Goal: Book appointment/travel/reservation

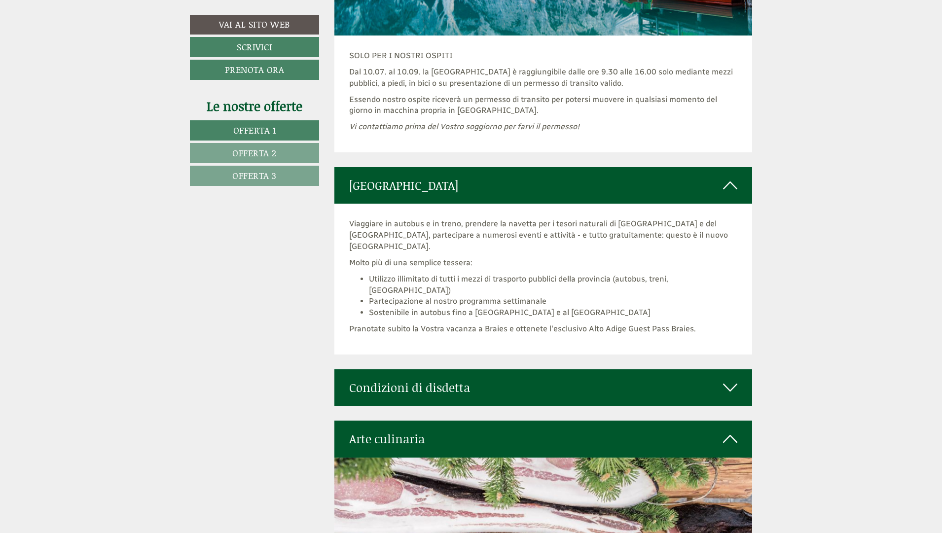
scroll to position [4398, 0]
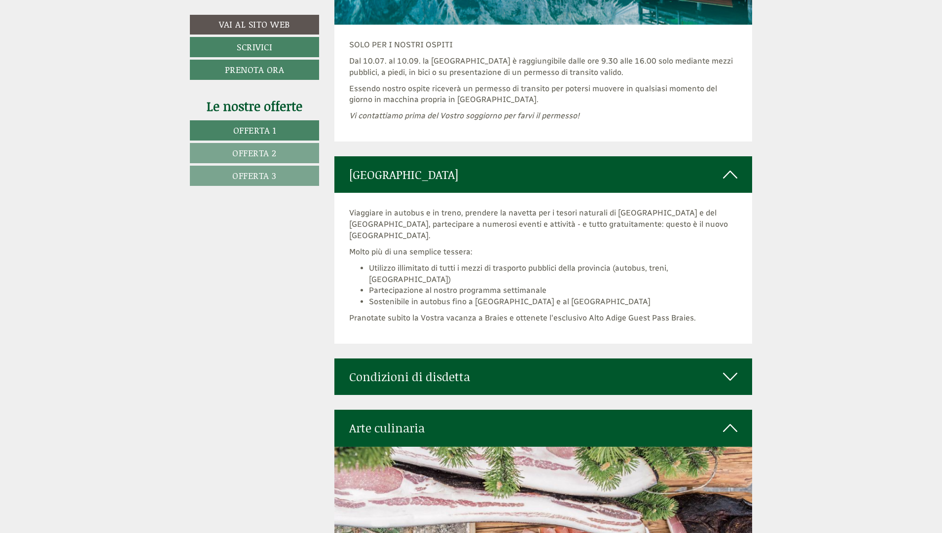
click at [735, 368] on icon at bounding box center [730, 376] width 14 height 17
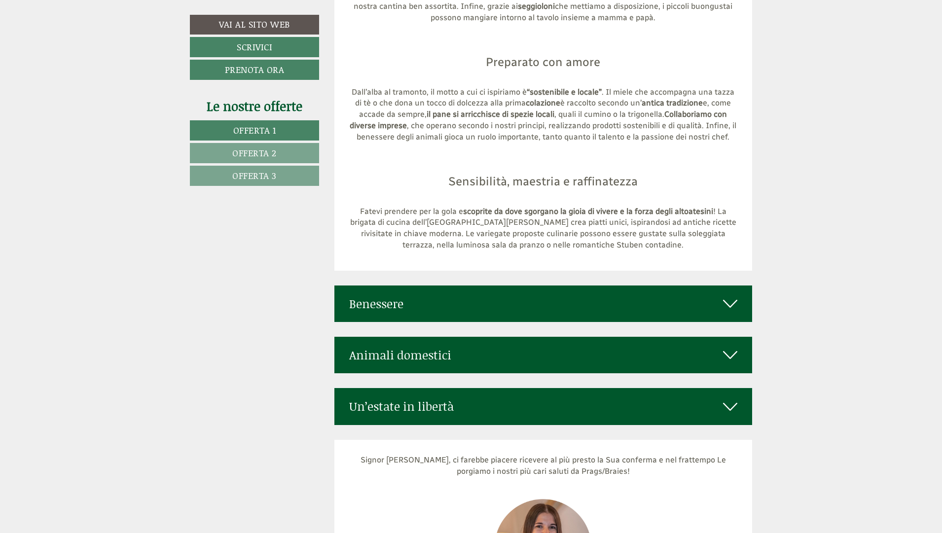
scroll to position [5357, 0]
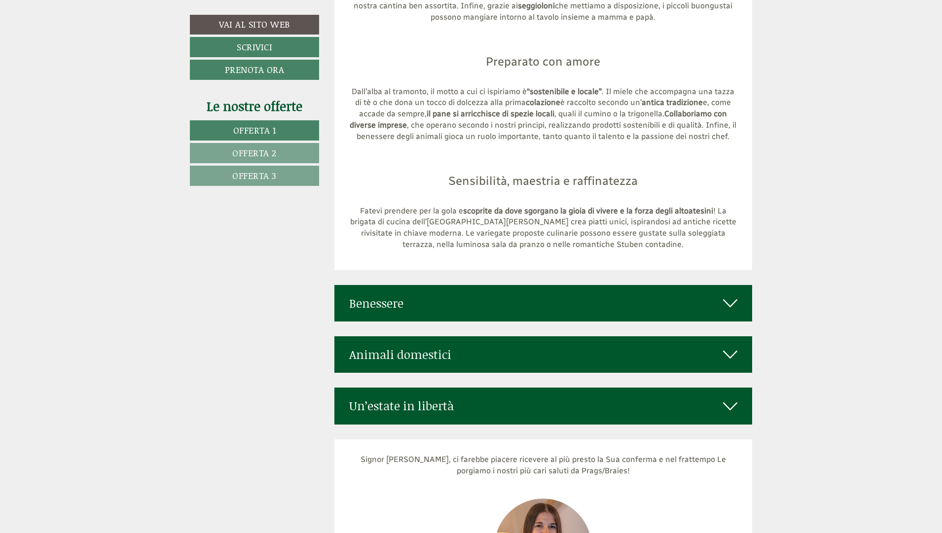
click at [730, 295] on icon at bounding box center [730, 303] width 14 height 17
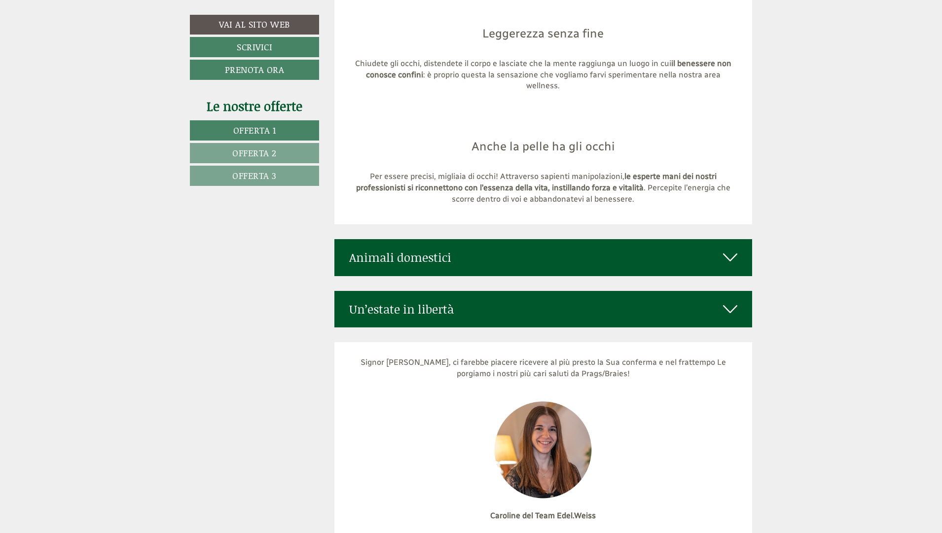
scroll to position [5997, 0]
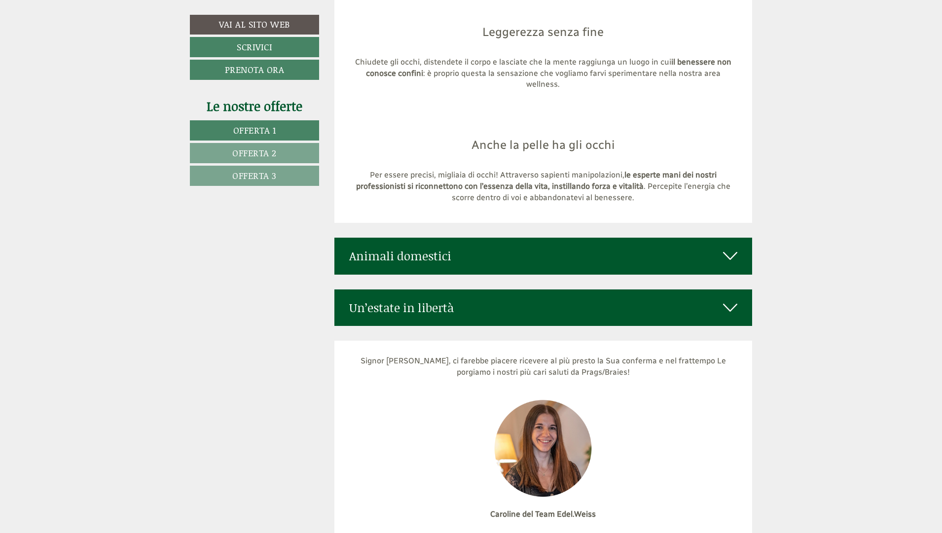
click at [727, 248] on icon at bounding box center [730, 256] width 14 height 17
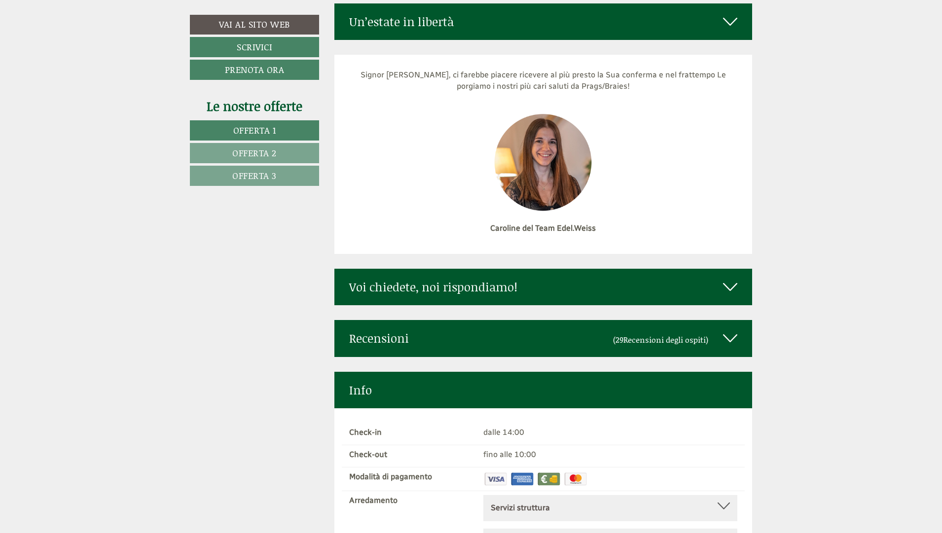
scroll to position [6397, 0]
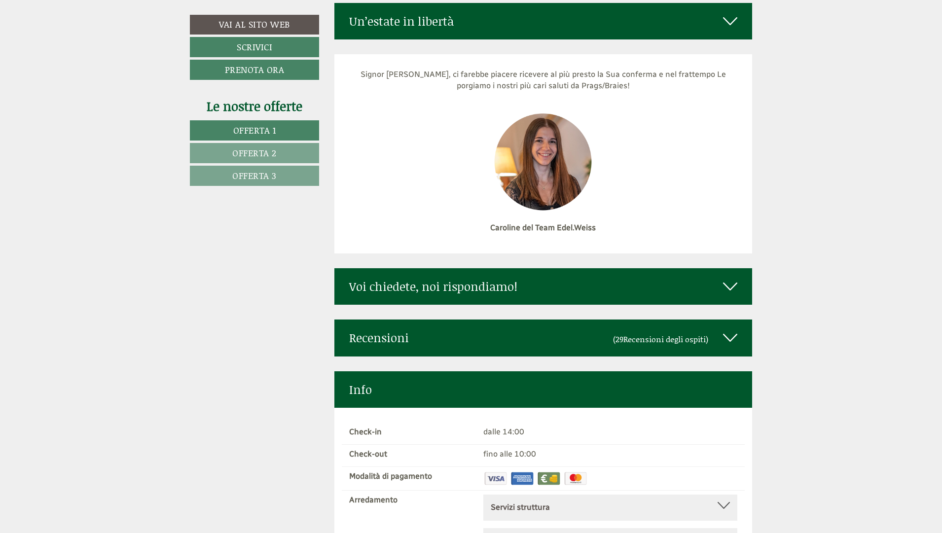
click at [728, 278] on icon at bounding box center [730, 286] width 14 height 17
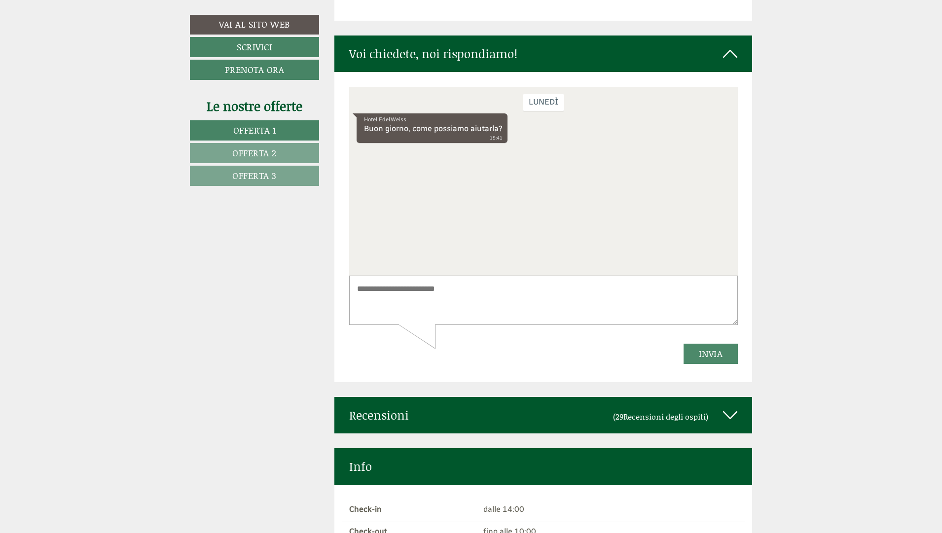
scroll to position [6637, 0]
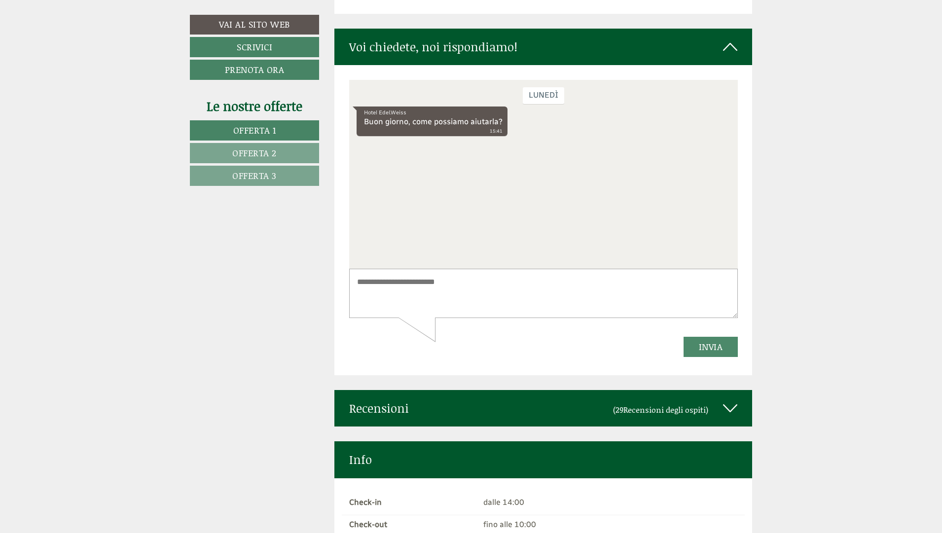
click at [381, 283] on textarea at bounding box center [543, 294] width 389 height 50
click at [381, 315] on textarea "**********" at bounding box center [543, 294] width 389 height 50
type textarea "**********"
click at [716, 348] on button "Invia" at bounding box center [710, 347] width 55 height 20
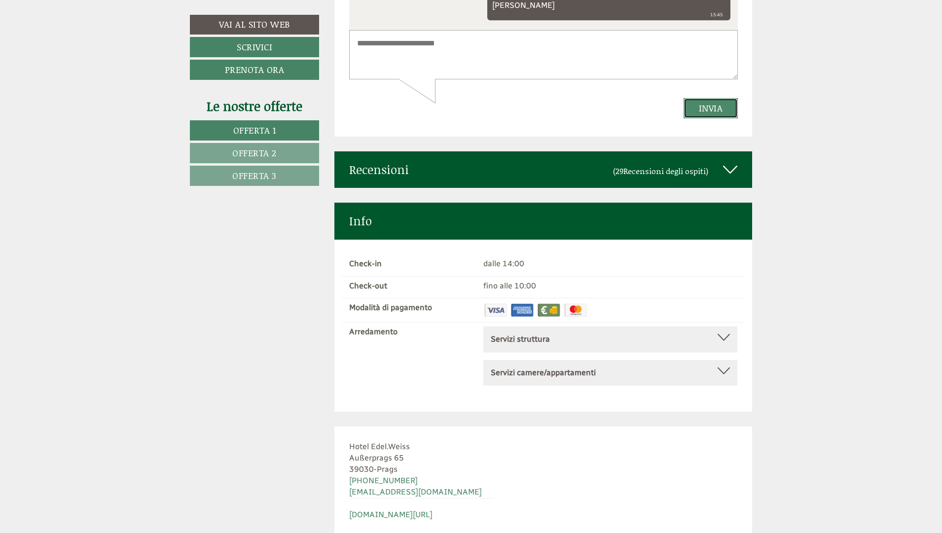
scroll to position [6877, 0]
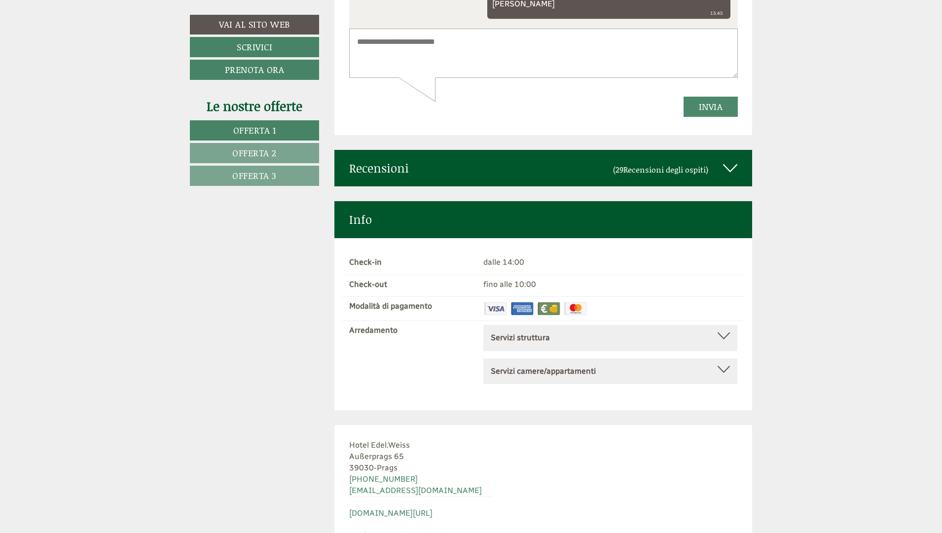
click at [730, 160] on icon at bounding box center [730, 168] width 14 height 17
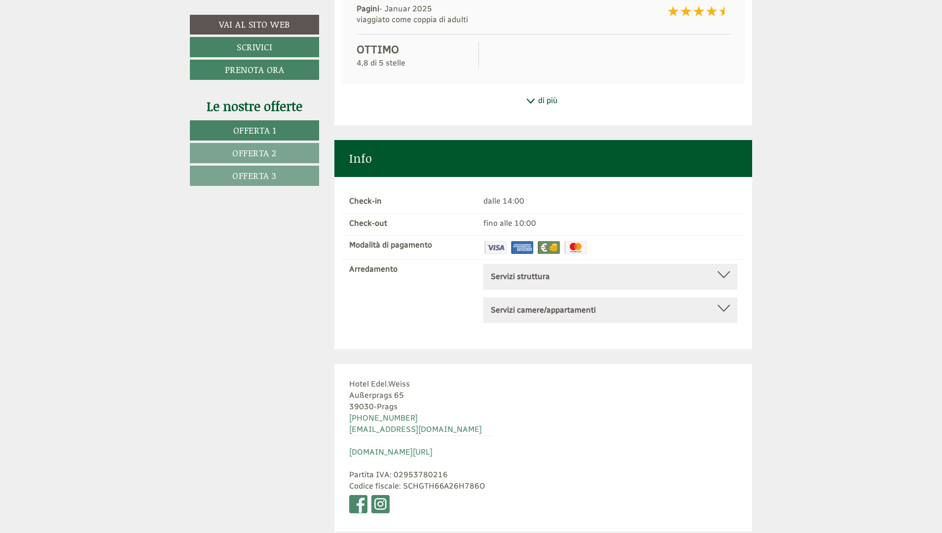
scroll to position [7277, 0]
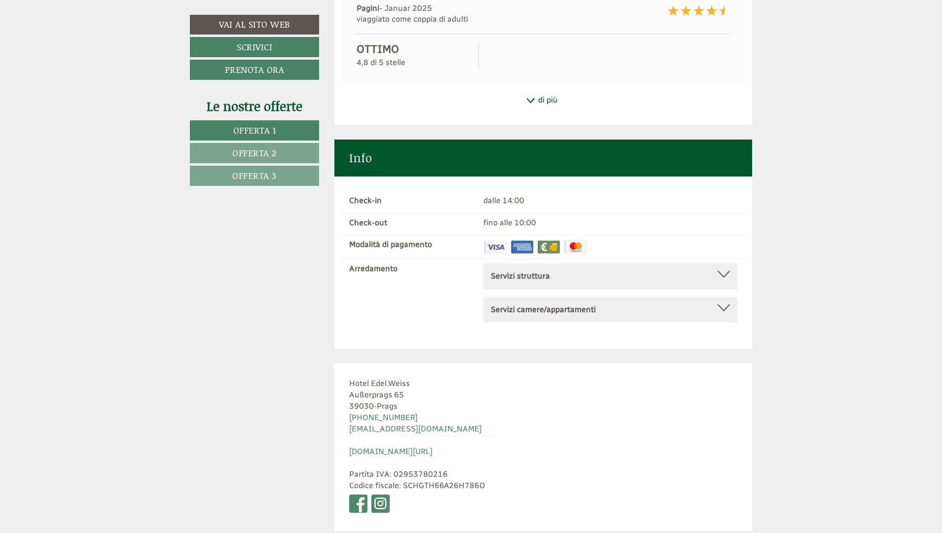
click at [539, 271] on b "Servizi struttura" at bounding box center [520, 275] width 59 height 9
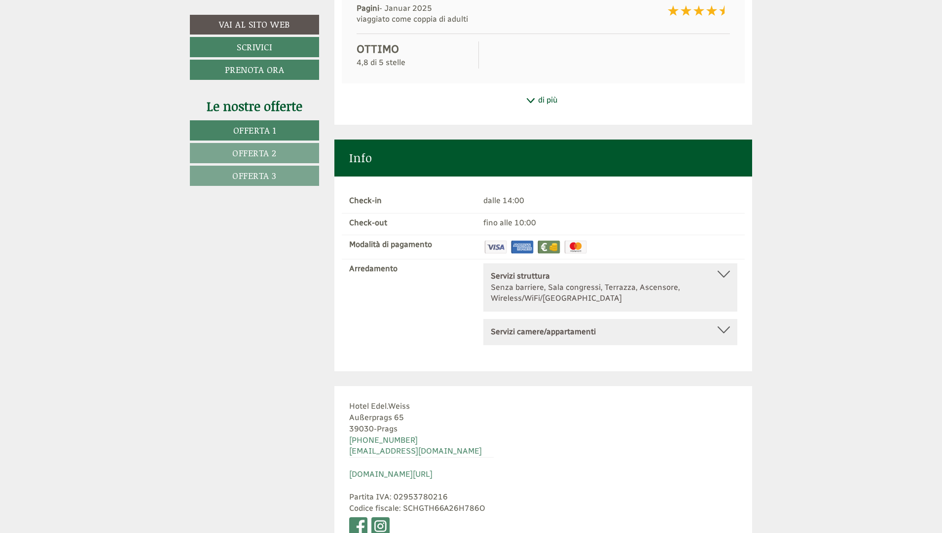
click at [539, 271] on b "Servizi struttura" at bounding box center [520, 275] width 59 height 9
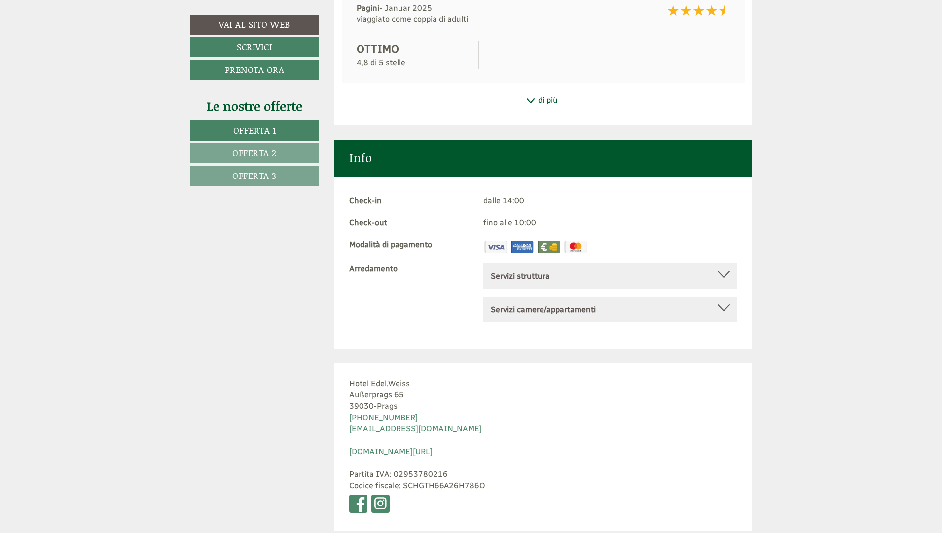
click at [547, 305] on b "Servizi camere/appartamenti" at bounding box center [543, 309] width 105 height 9
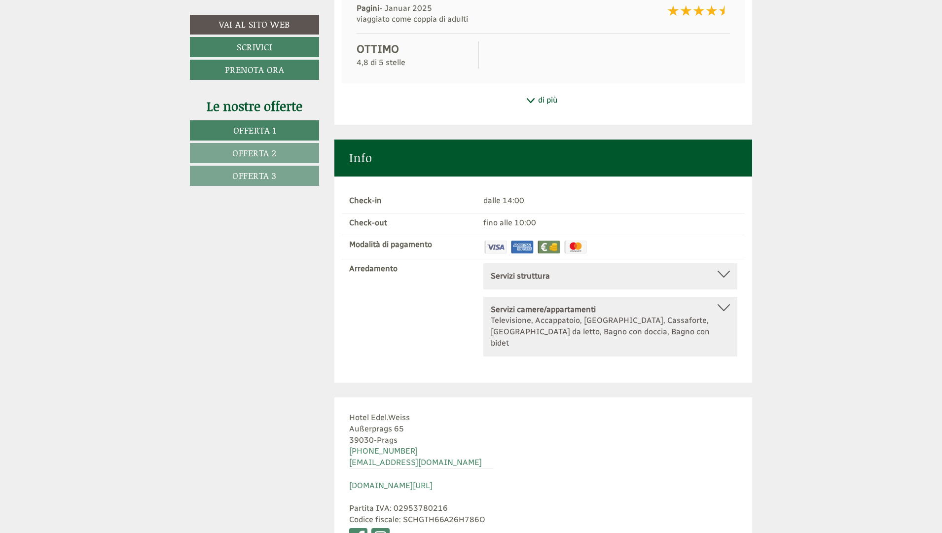
click at [547, 305] on b "Servizi camere/appartamenti" at bounding box center [543, 309] width 105 height 9
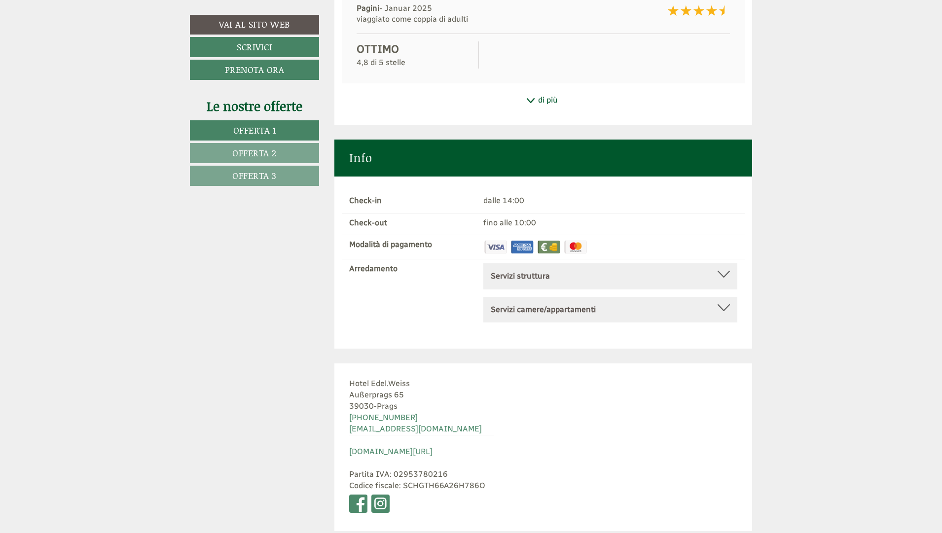
scroll to position [7406, 0]
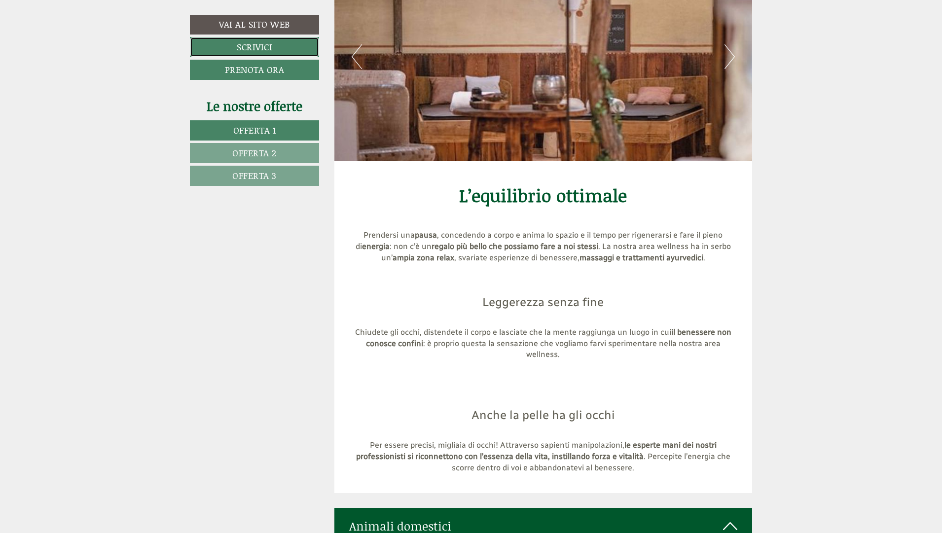
click at [259, 47] on link "Scrivici" at bounding box center [254, 47] width 129 height 20
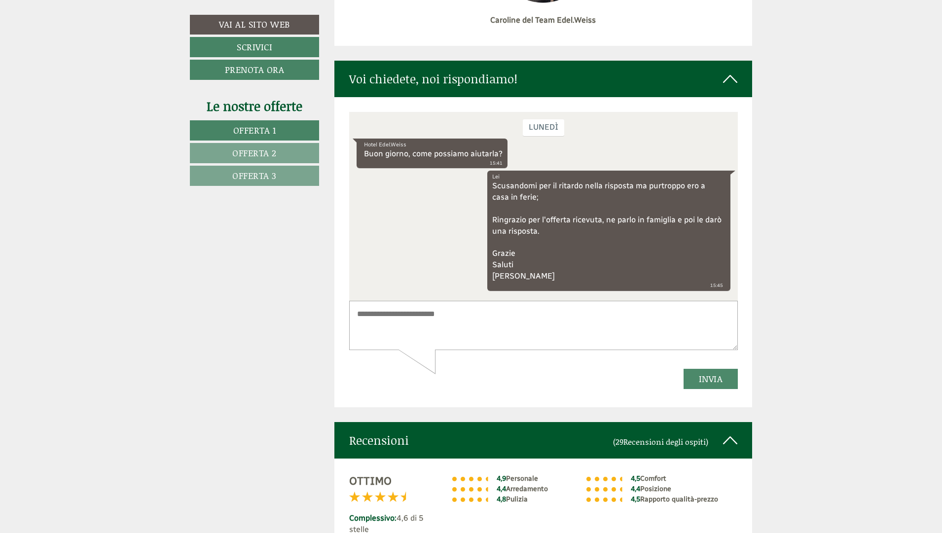
scroll to position [6621, 0]
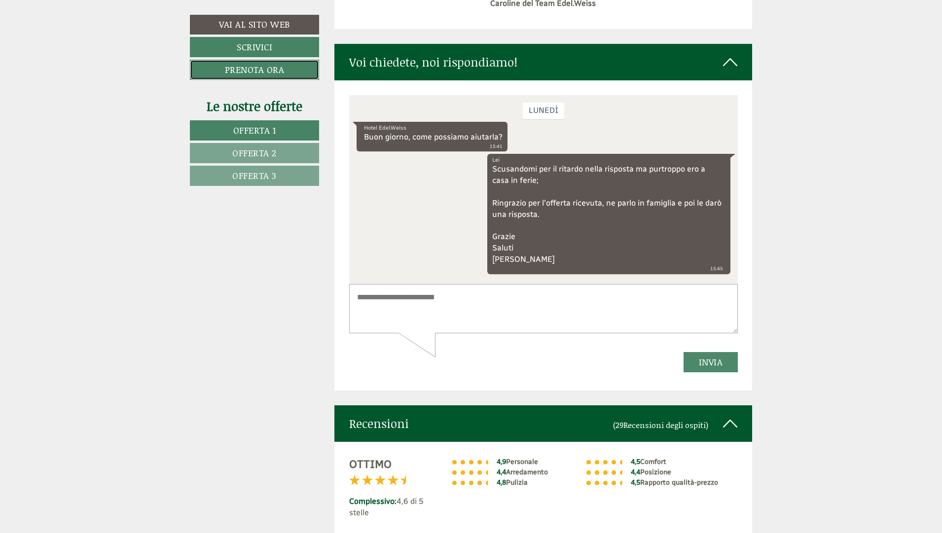
click at [261, 72] on link "Prenota ora" at bounding box center [254, 70] width 129 height 20
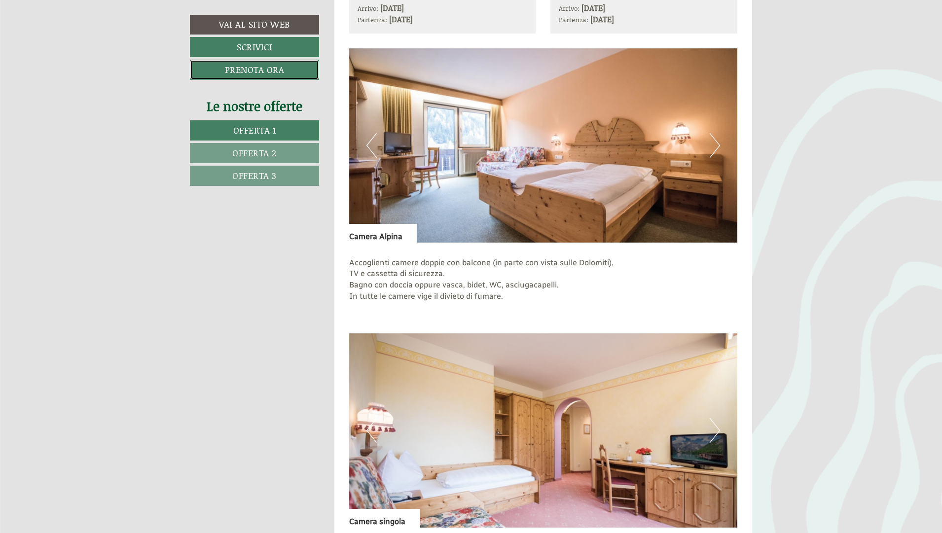
scroll to position [723, 0]
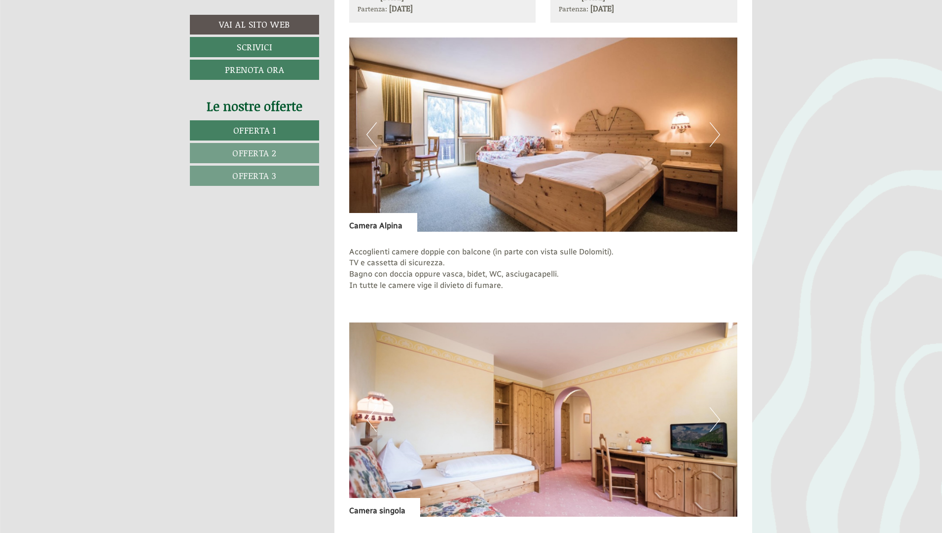
click at [719, 137] on button "Next" at bounding box center [715, 134] width 10 height 25
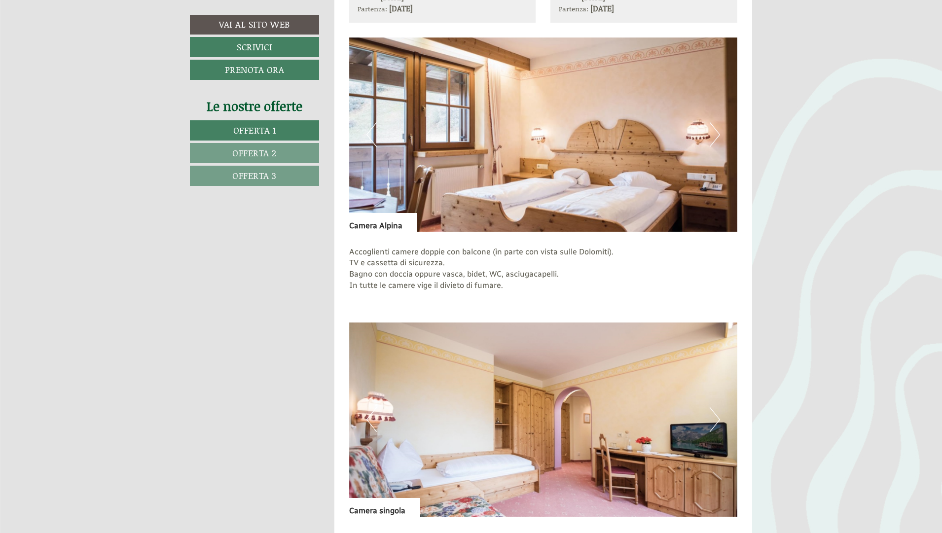
click at [719, 137] on button "Next" at bounding box center [715, 134] width 10 height 25
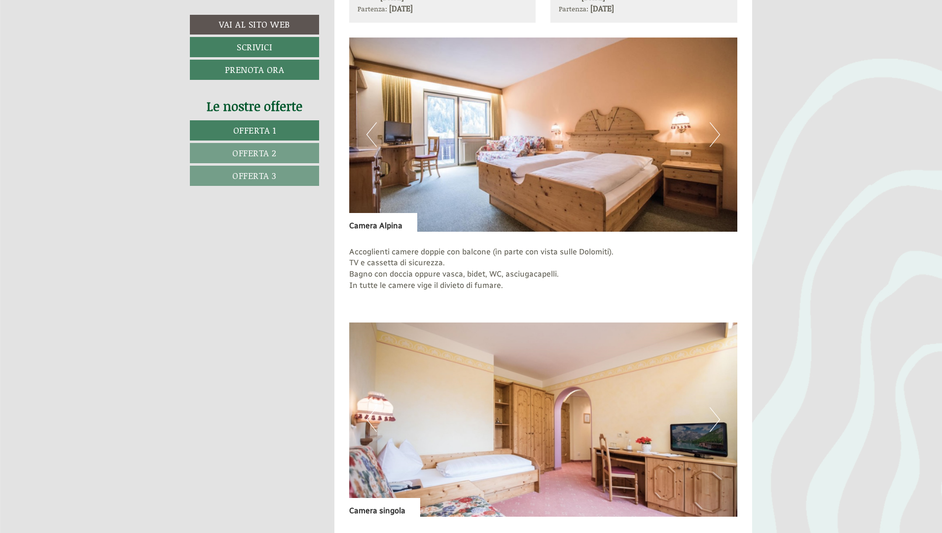
click at [719, 137] on button "Next" at bounding box center [715, 134] width 10 height 25
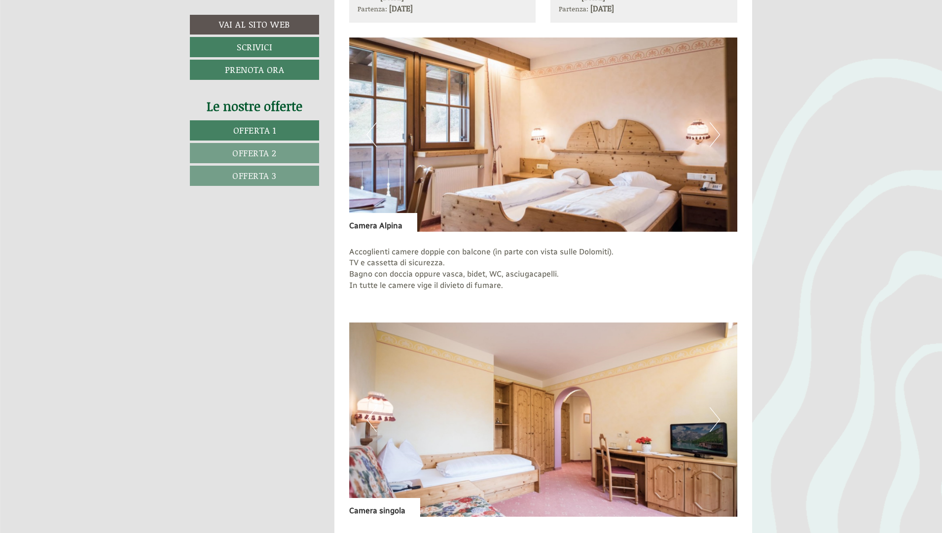
click at [719, 137] on button "Next" at bounding box center [715, 134] width 10 height 25
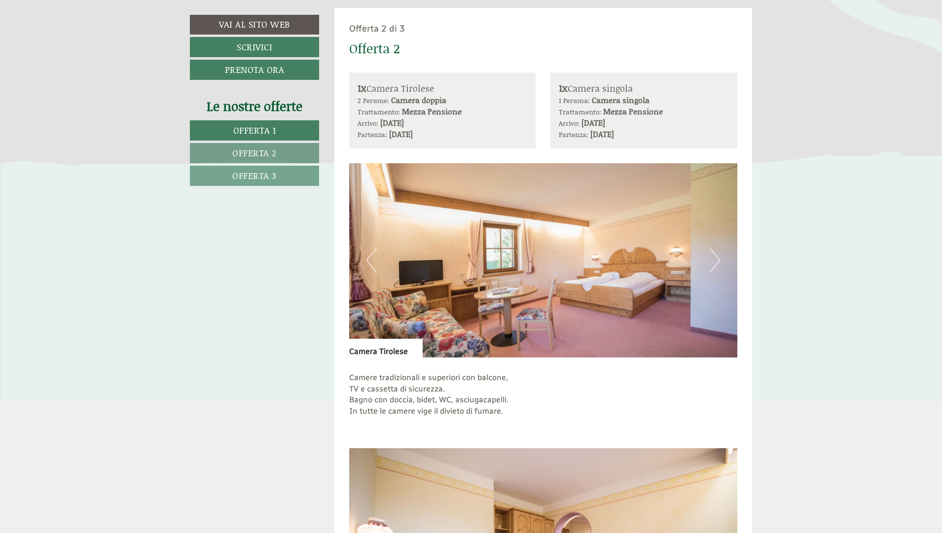
scroll to position [1523, 0]
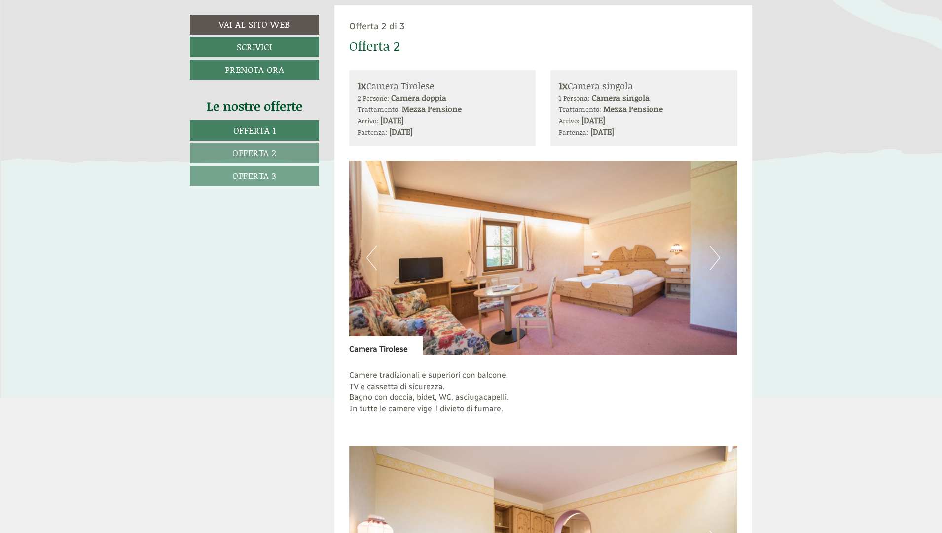
click at [716, 255] on button "Next" at bounding box center [715, 258] width 10 height 25
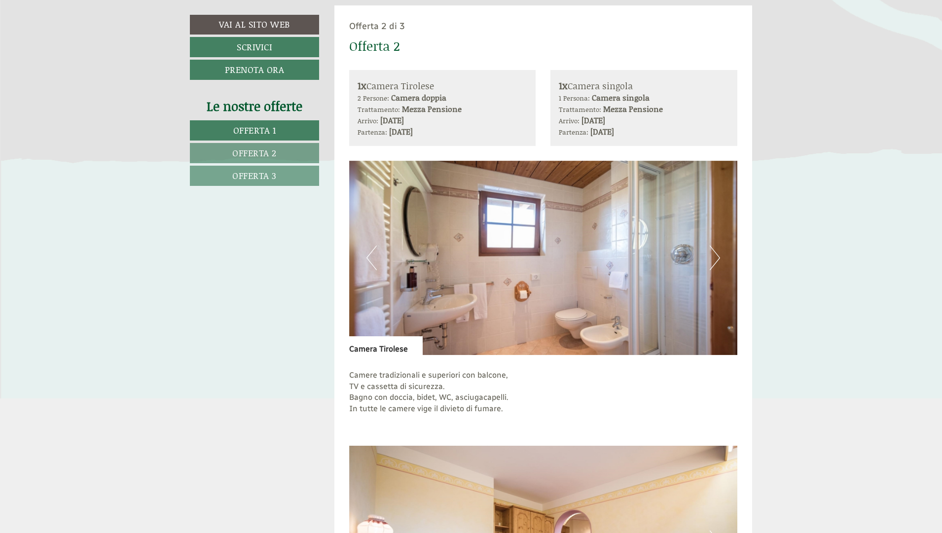
click at [716, 255] on button "Next" at bounding box center [715, 258] width 10 height 25
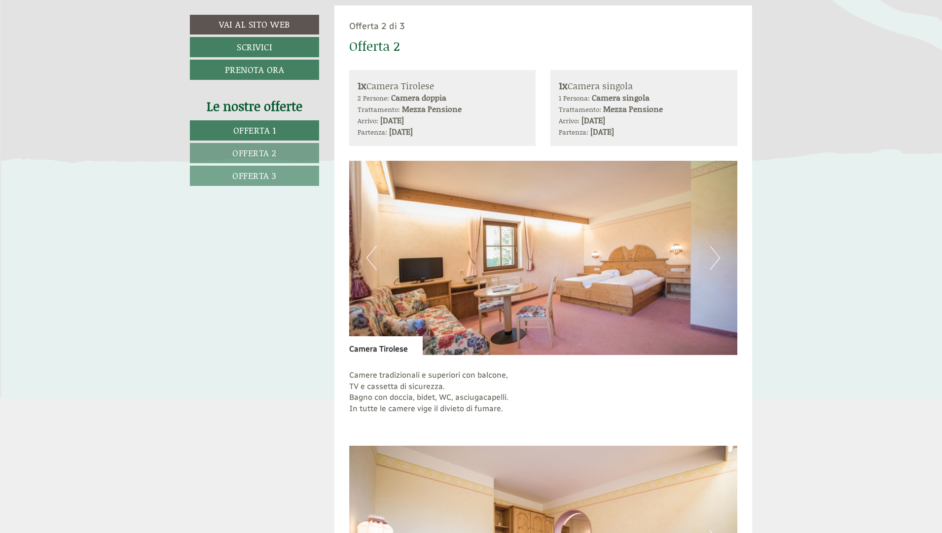
click at [716, 255] on button "Next" at bounding box center [715, 258] width 10 height 25
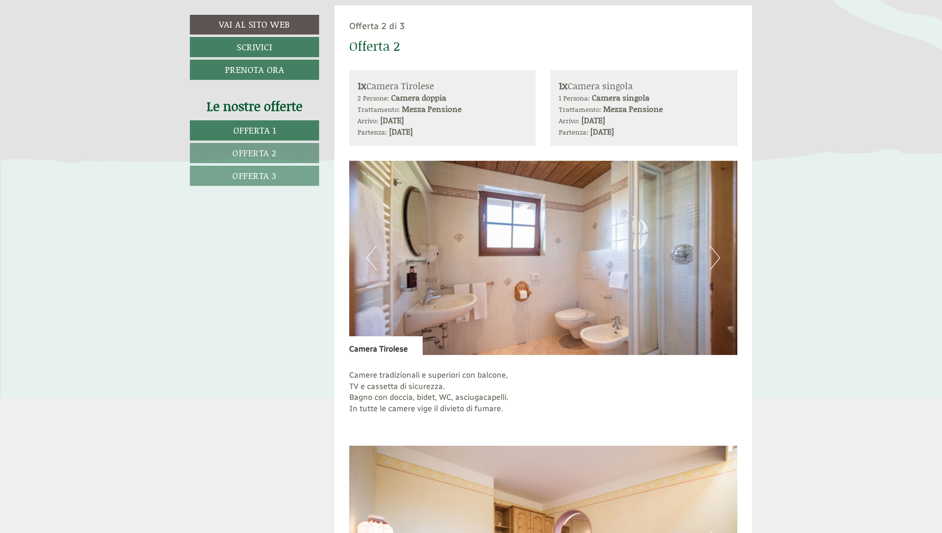
click at [715, 255] on button "Next" at bounding box center [715, 258] width 10 height 25
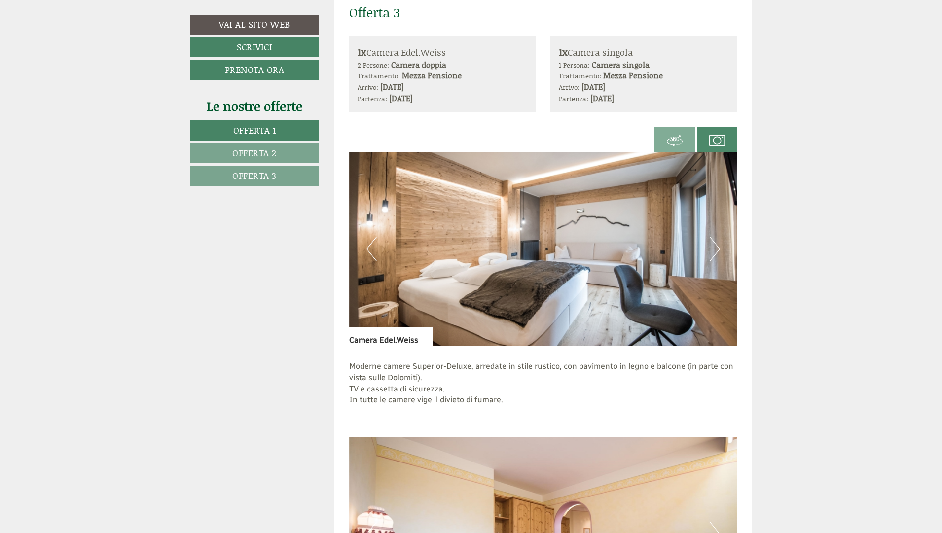
scroll to position [2482, 0]
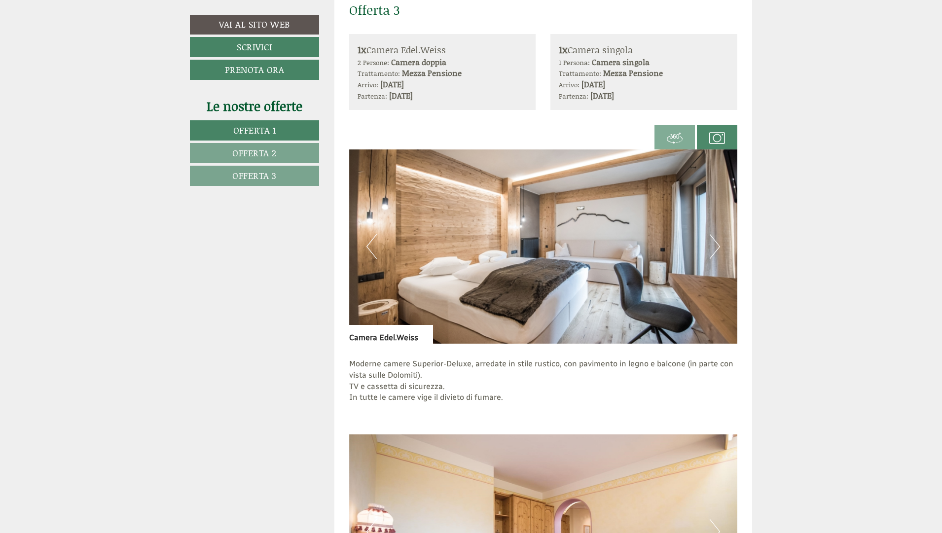
click at [716, 247] on button "Next" at bounding box center [715, 246] width 10 height 25
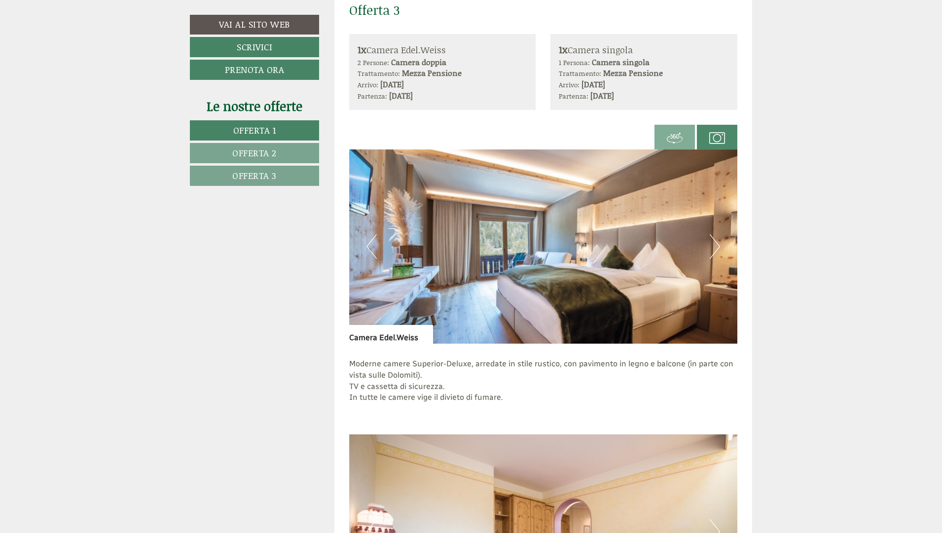
click at [716, 247] on button "Next" at bounding box center [715, 246] width 10 height 25
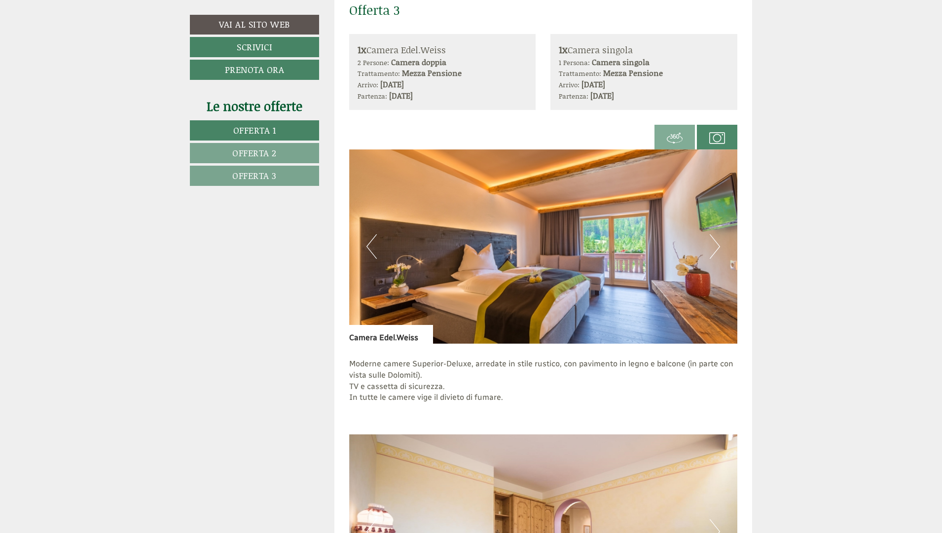
click at [716, 247] on button "Next" at bounding box center [715, 246] width 10 height 25
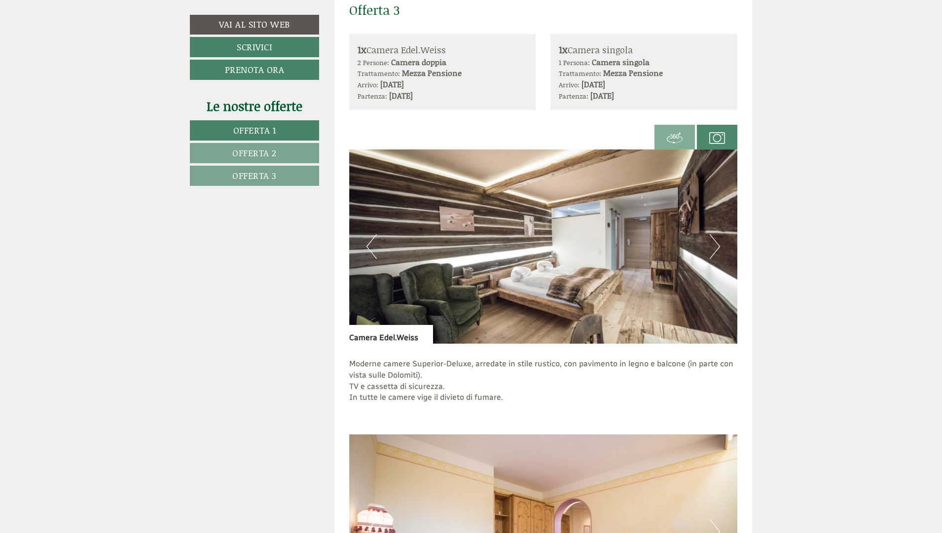
click at [716, 247] on button "Next" at bounding box center [715, 246] width 10 height 25
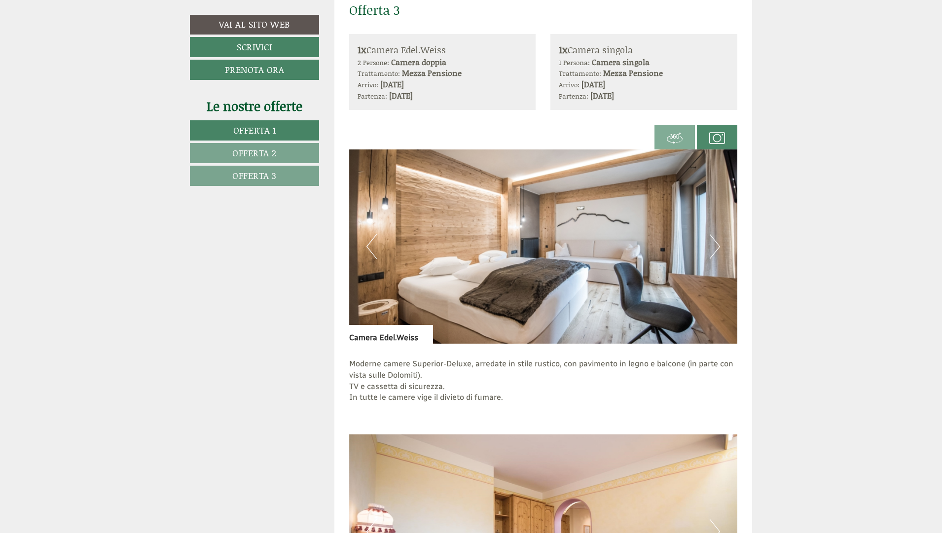
click at [716, 247] on button "Next" at bounding box center [715, 246] width 10 height 25
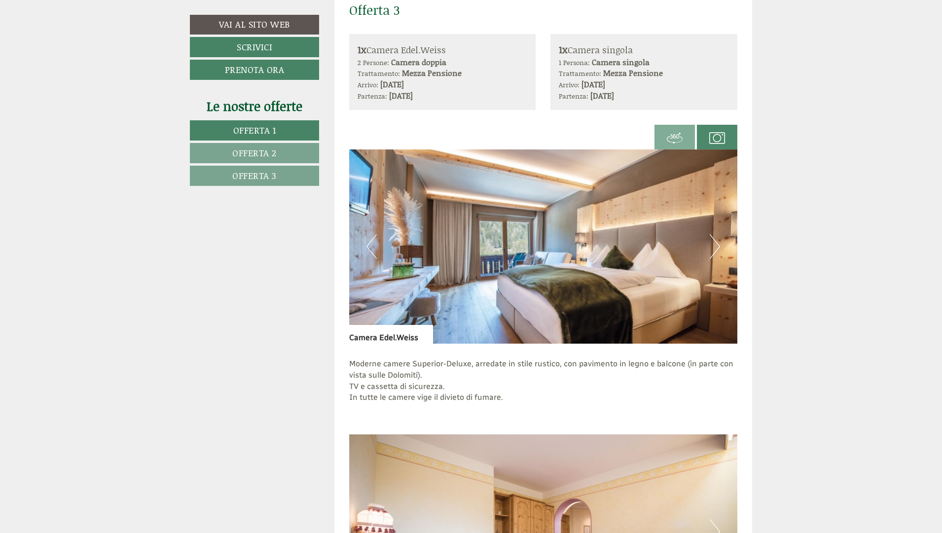
click at [716, 247] on button "Next" at bounding box center [715, 246] width 10 height 25
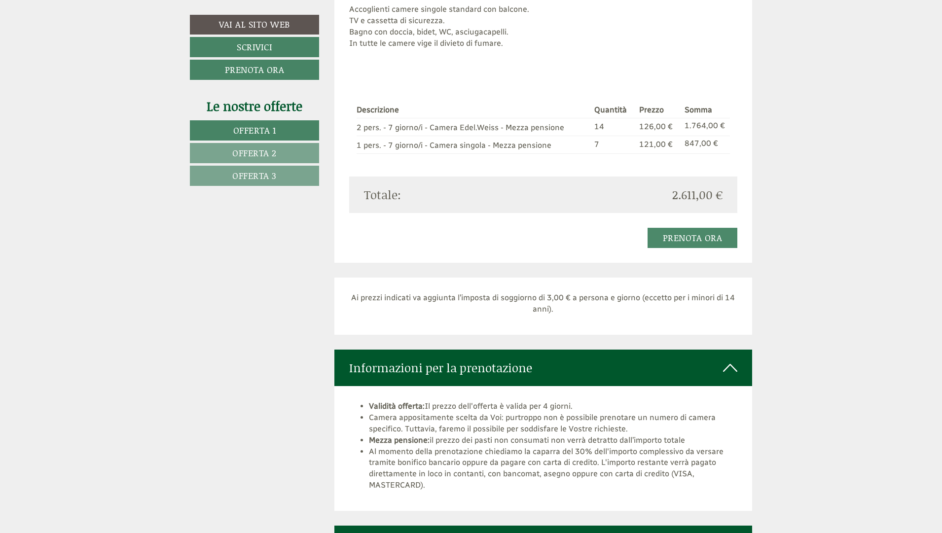
scroll to position [3122, 0]
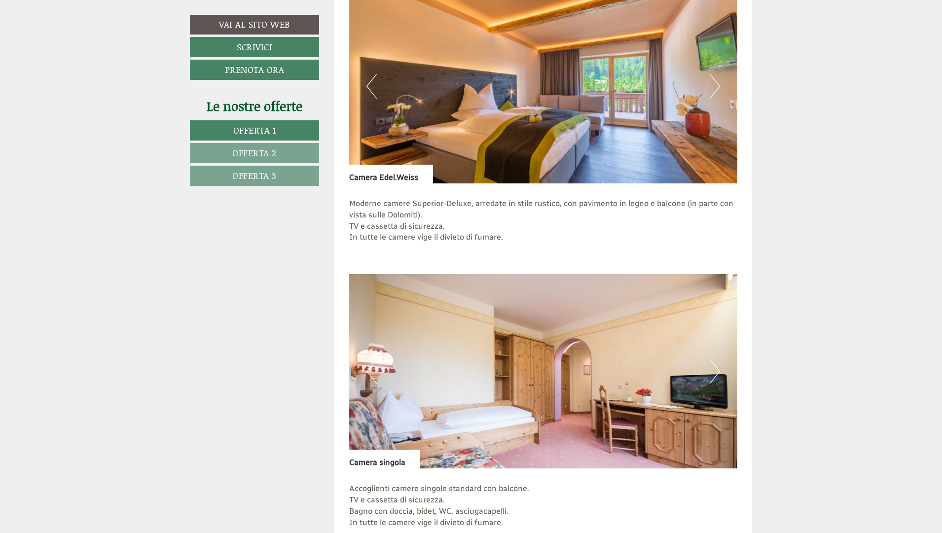
click at [266, 179] on span "Offerta 3" at bounding box center [254, 175] width 44 height 13
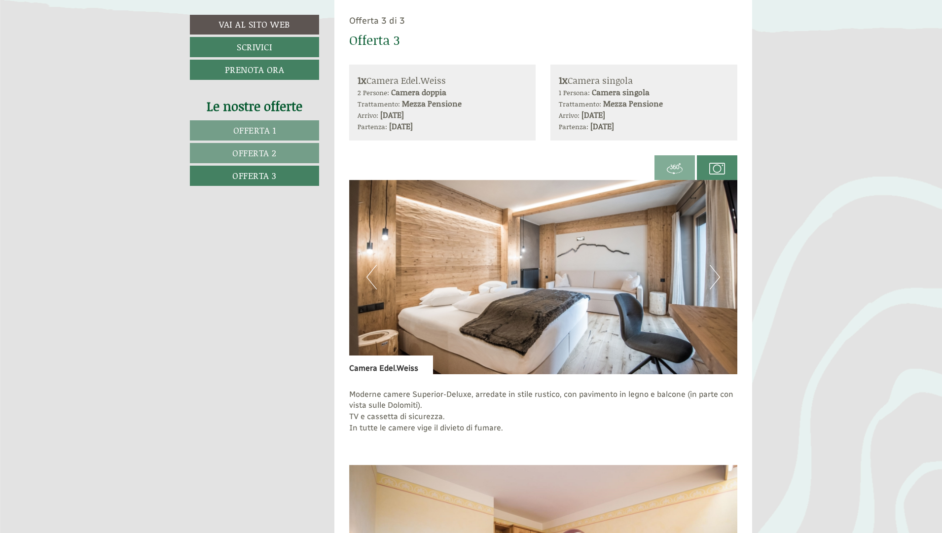
click at [714, 169] on img at bounding box center [717, 169] width 16 height 16
click at [661, 168] on span at bounding box center [674, 167] width 40 height 37
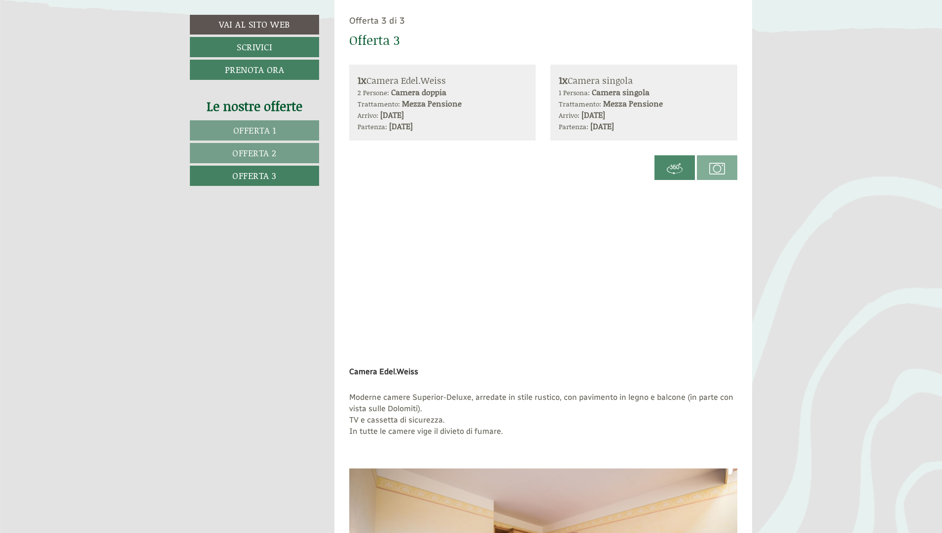
click at [713, 170] on img at bounding box center [717, 169] width 16 height 16
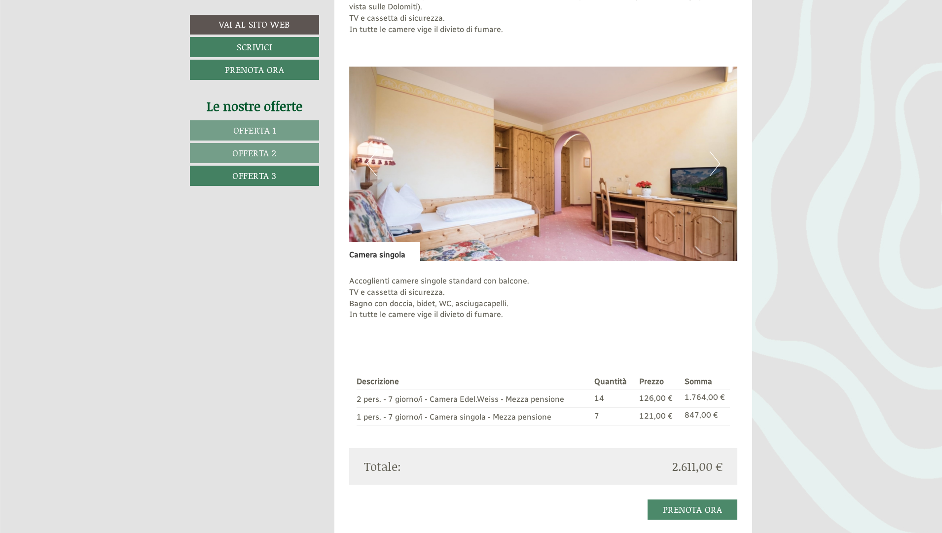
scroll to position [1005, 0]
click at [721, 160] on img at bounding box center [543, 163] width 389 height 194
click at [718, 163] on button "Next" at bounding box center [715, 162] width 10 height 25
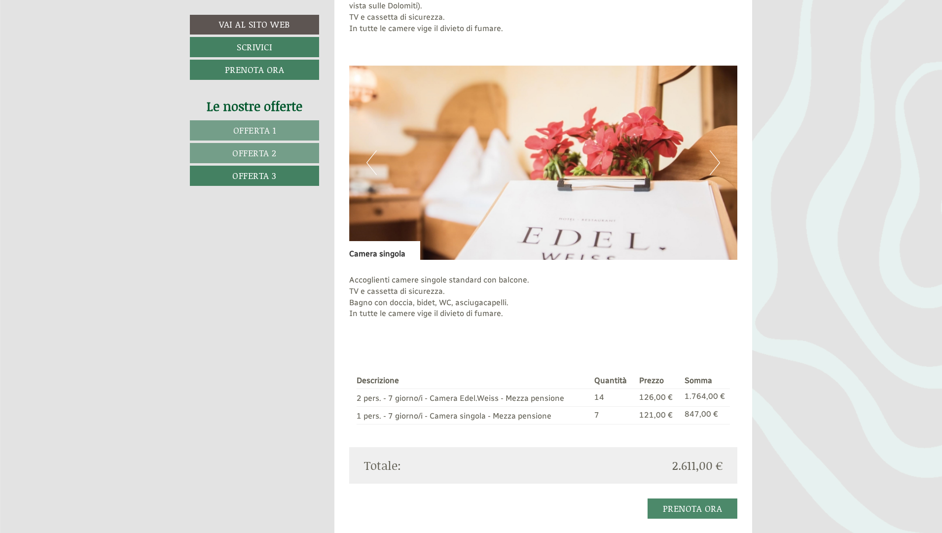
click at [718, 163] on button "Next" at bounding box center [715, 162] width 10 height 25
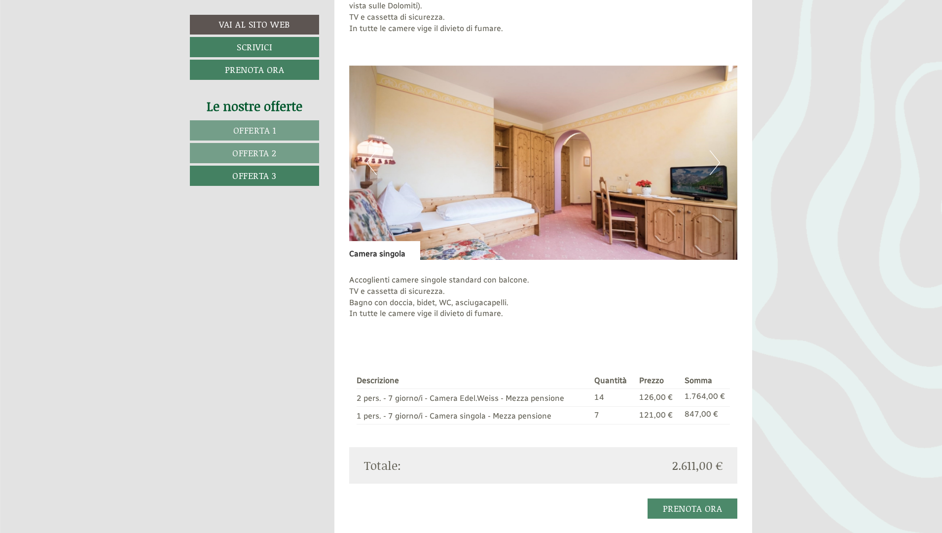
click at [718, 163] on button "Next" at bounding box center [715, 162] width 10 height 25
